Goal: Transaction & Acquisition: Download file/media

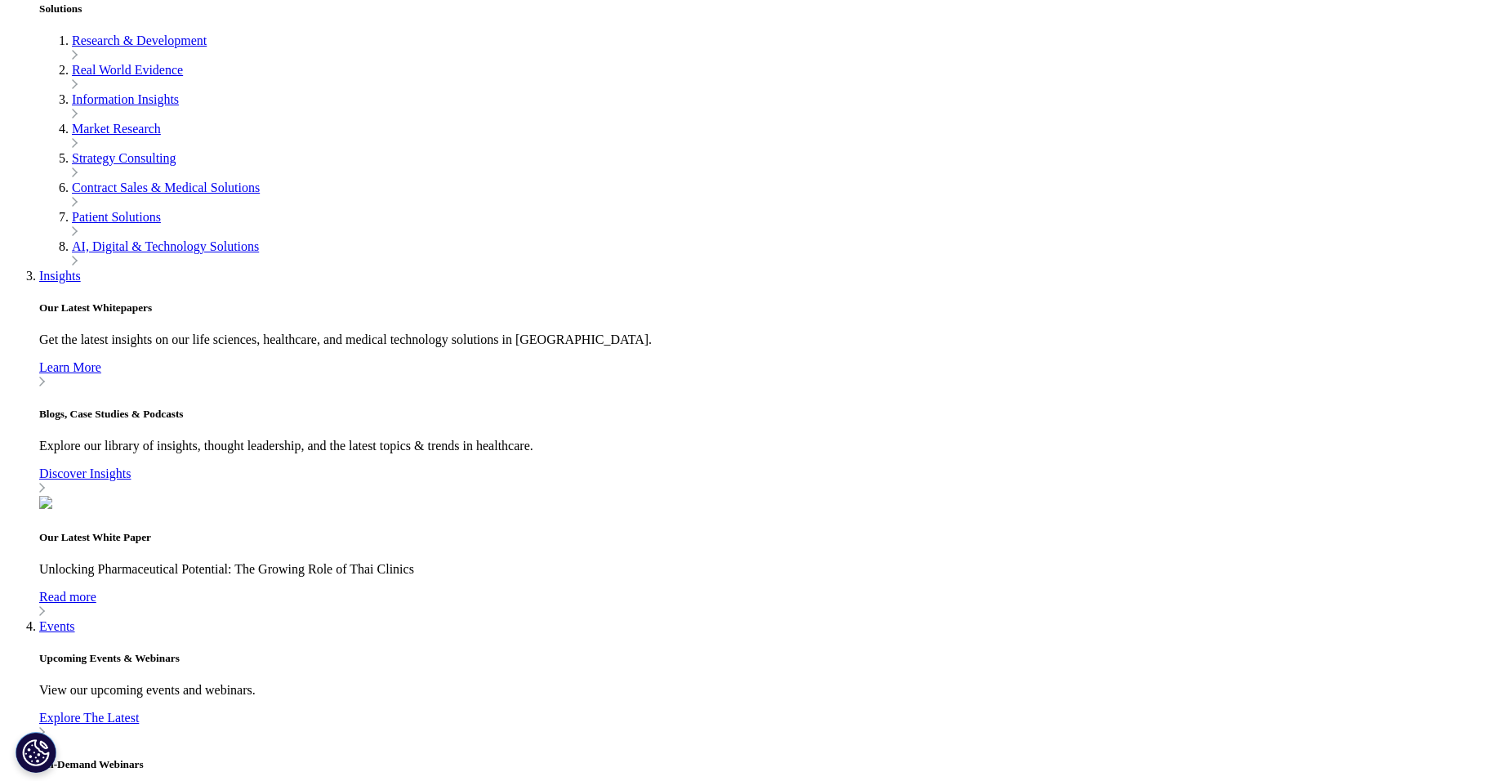
scroll to position [632, 964]
drag, startPoint x: 949, startPoint y: 143, endPoint x: 1098, endPoint y: 218, distance: 166.5
type input "Faith"
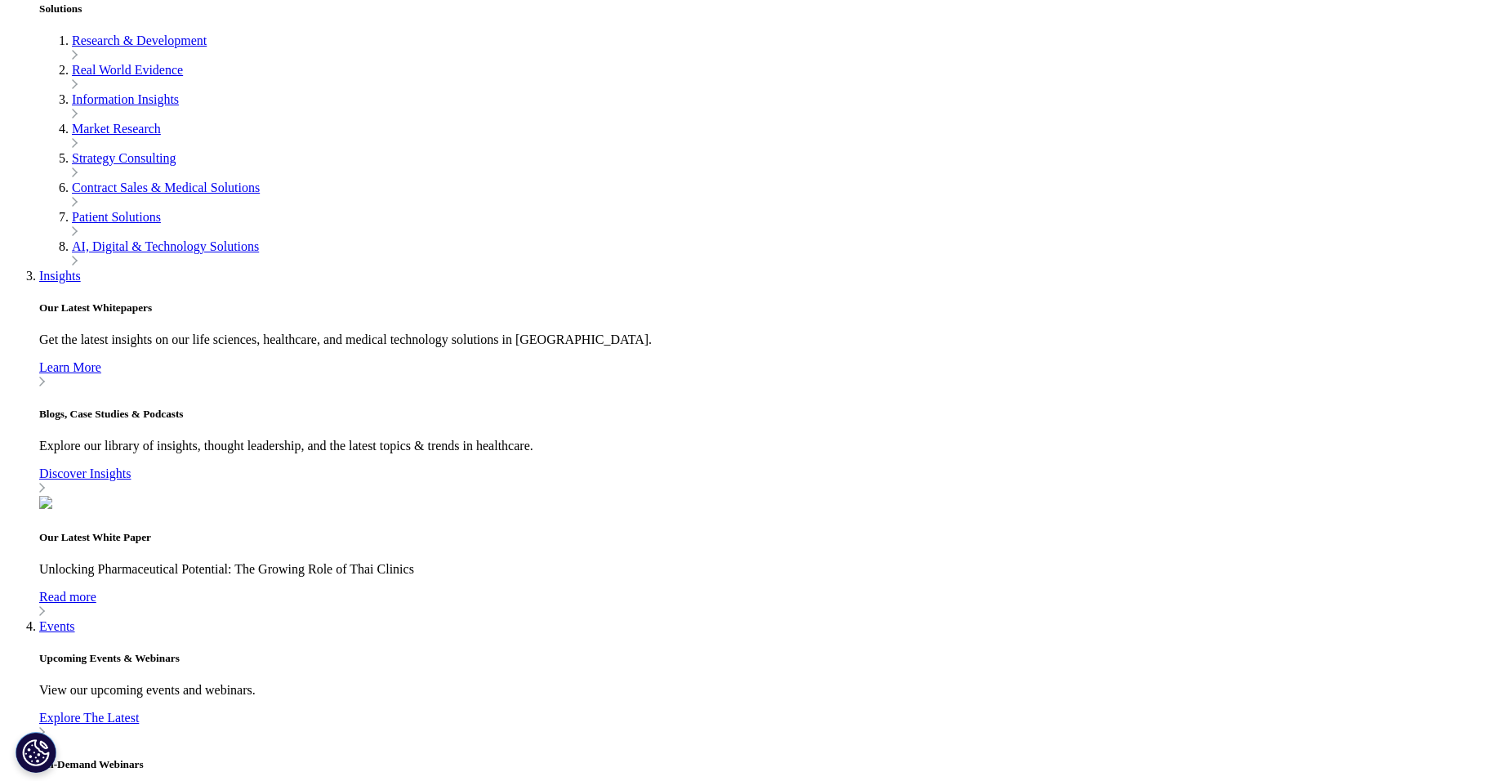
type input "Benjaathonsirikul"
type input "faithhuiting.x.benjaathonsirikul@gsk.com"
type input "Head of Omnichannel"
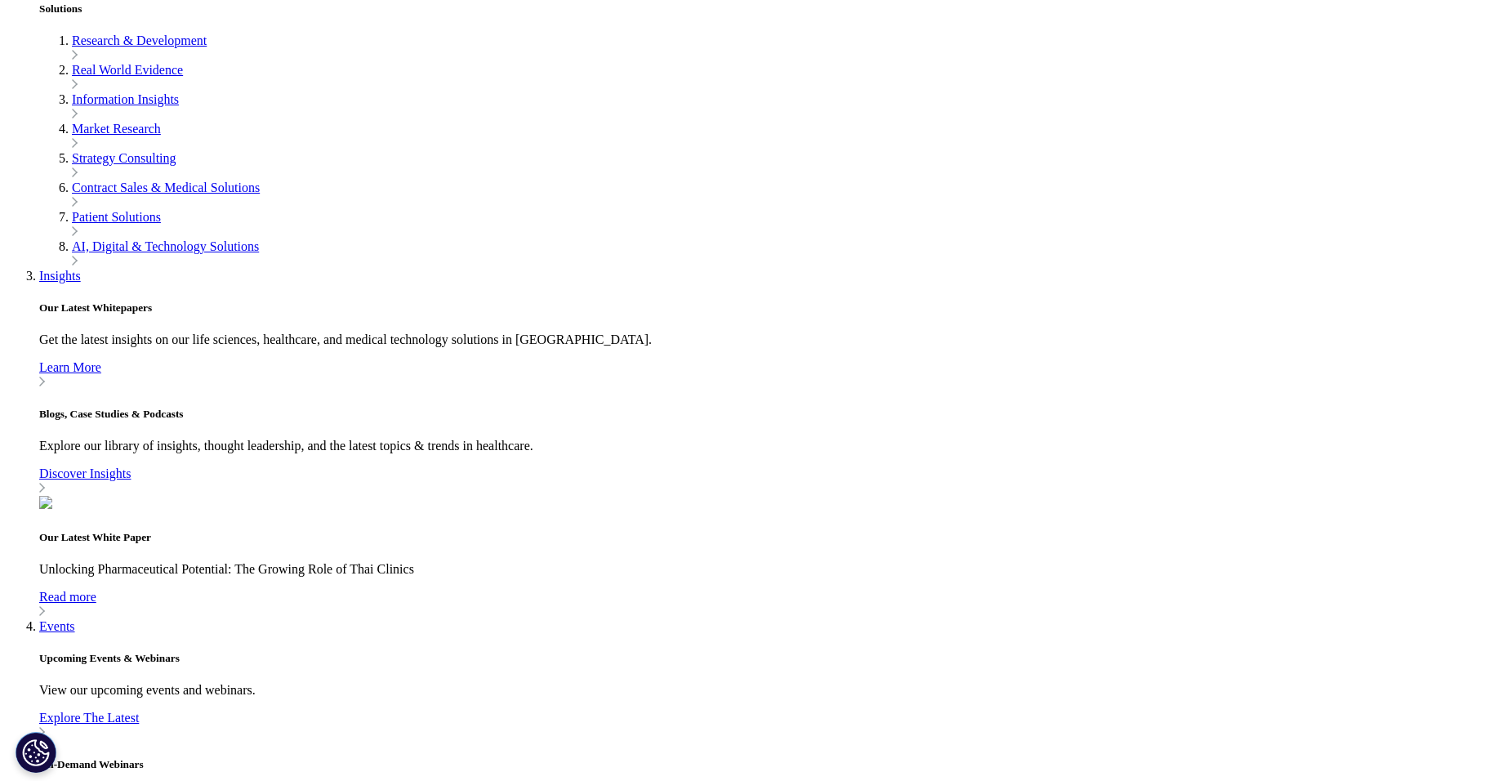
scroll to position [0, 0]
type input "GSK Thailand"
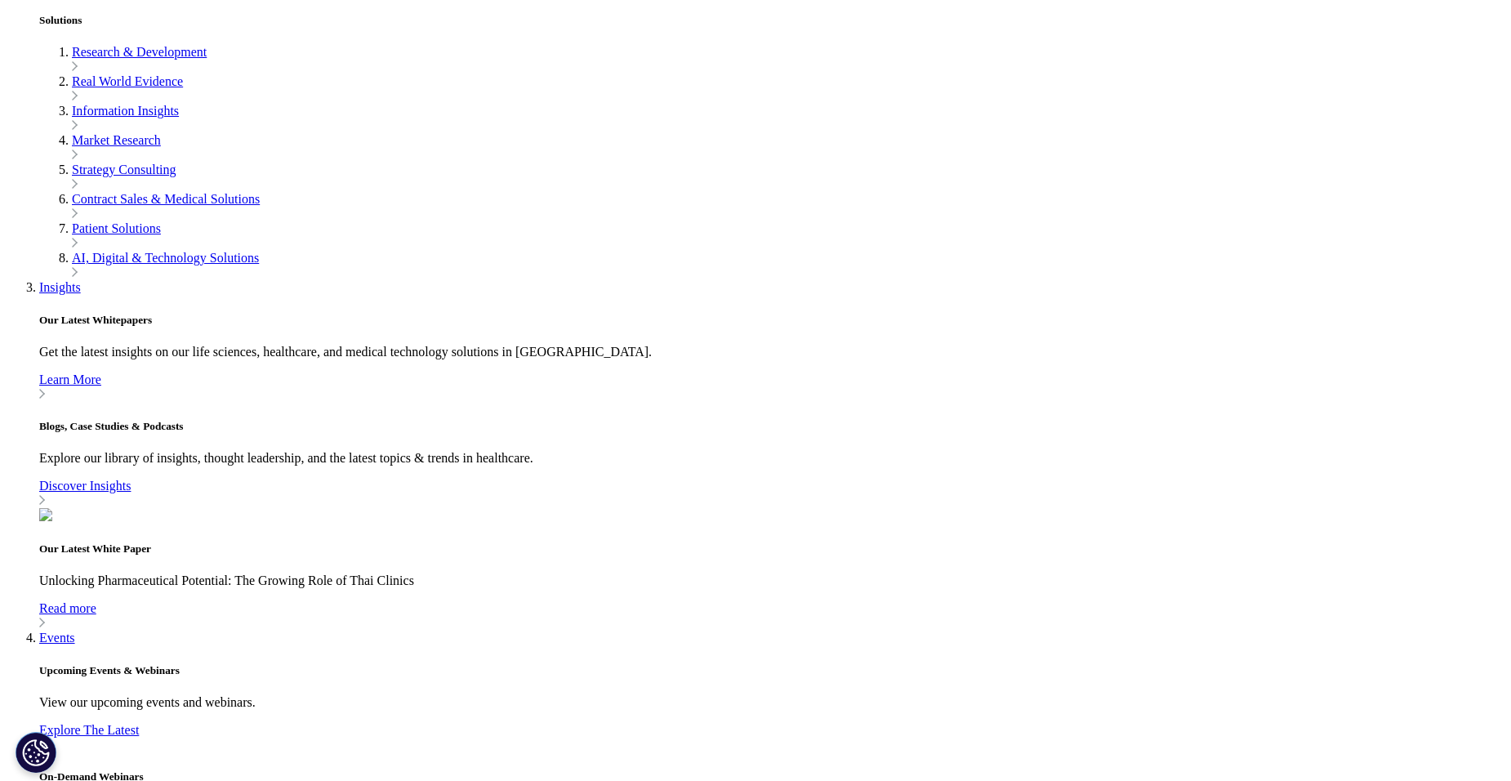
select select "Thailand"
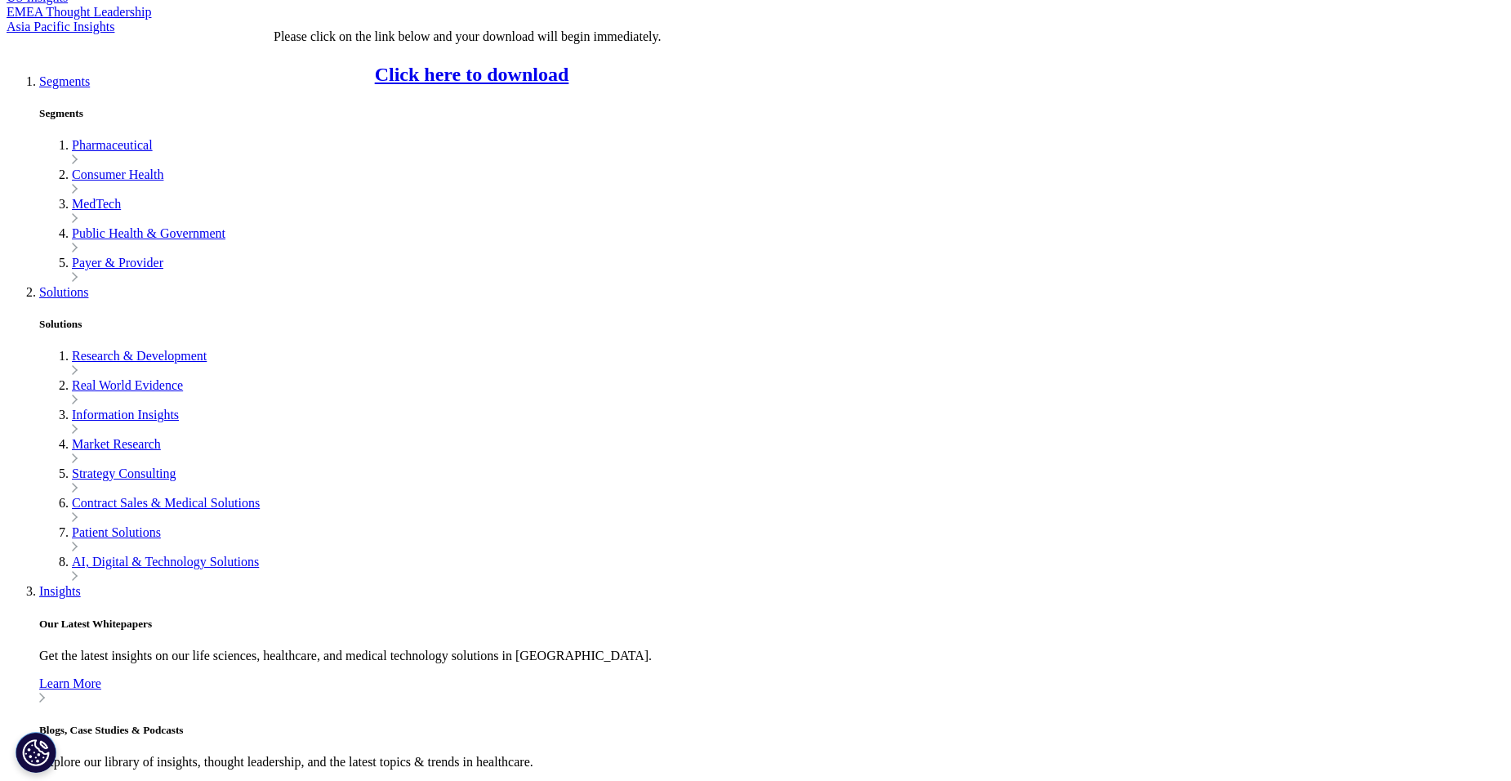
scroll to position [467, 964]
drag, startPoint x: 524, startPoint y: 101, endPoint x: 240, endPoint y: 167, distance: 291.6
click at [524, 85] on link "Click here to download" at bounding box center [472, 74] width 194 height 21
